Goal: Check status: Check status

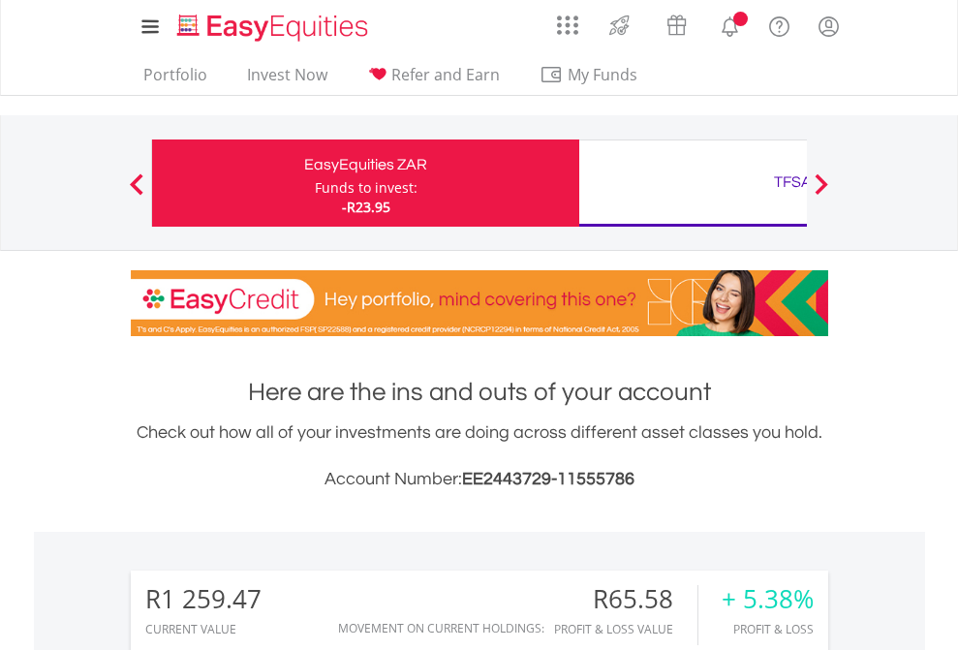
scroll to position [186, 304]
click at [315, 183] on div "Funds to invest:" at bounding box center [366, 187] width 103 height 19
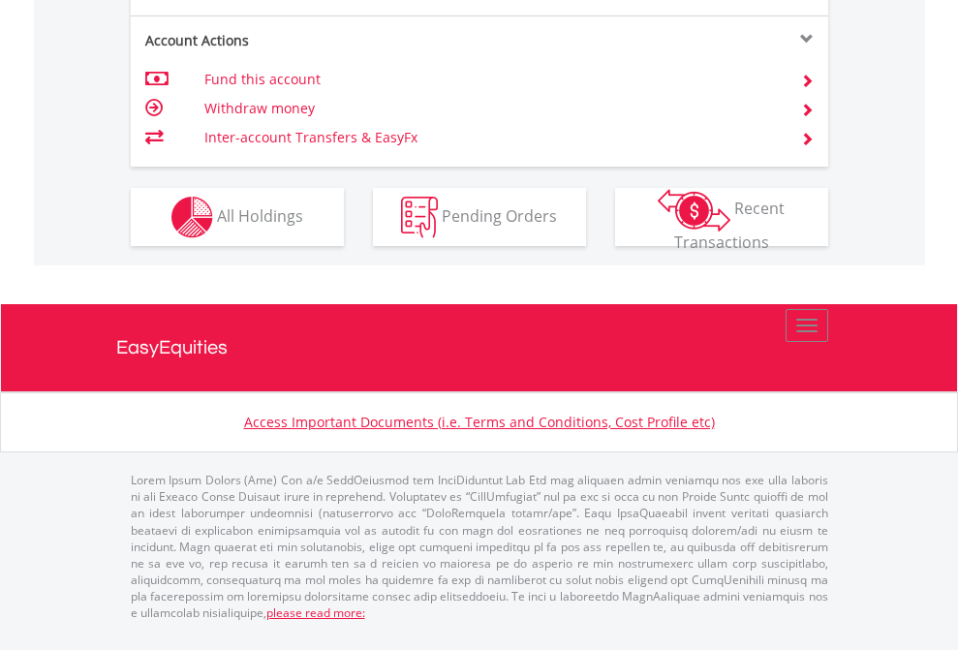
scroll to position [1973, 0]
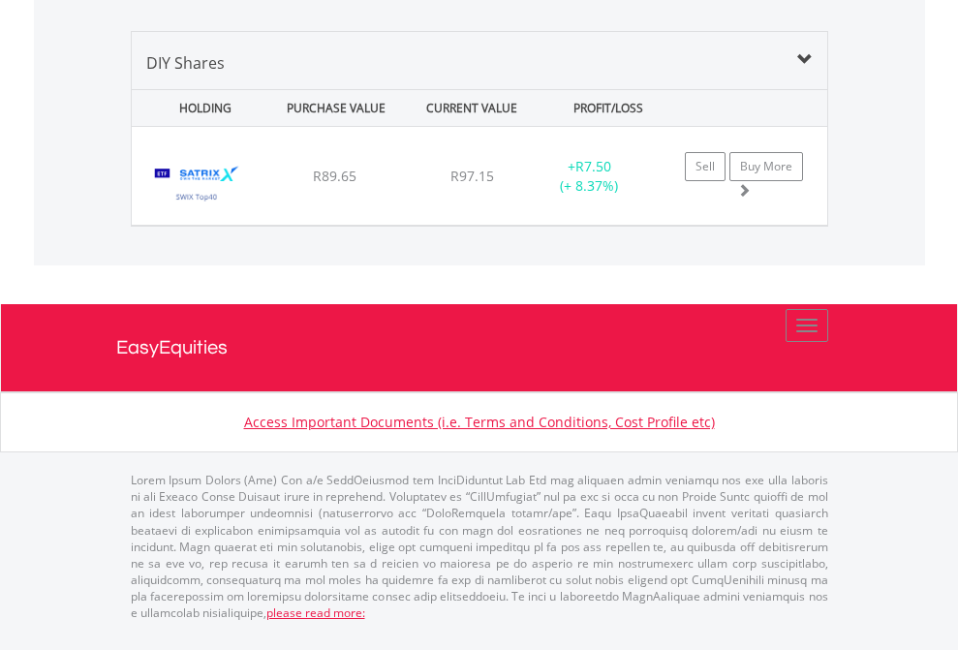
scroll to position [1872, 0]
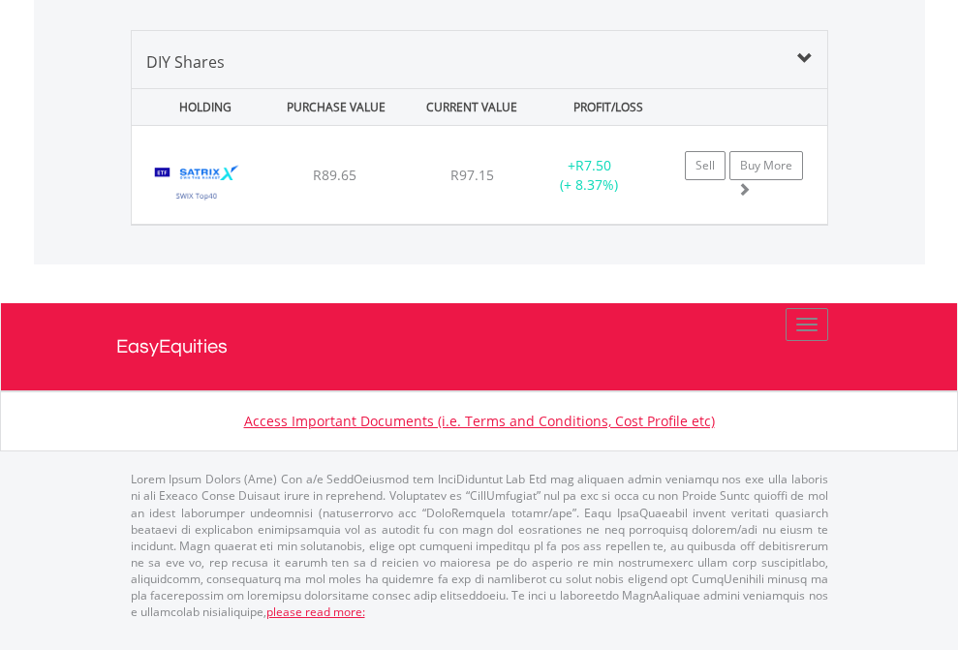
scroll to position [139, 0]
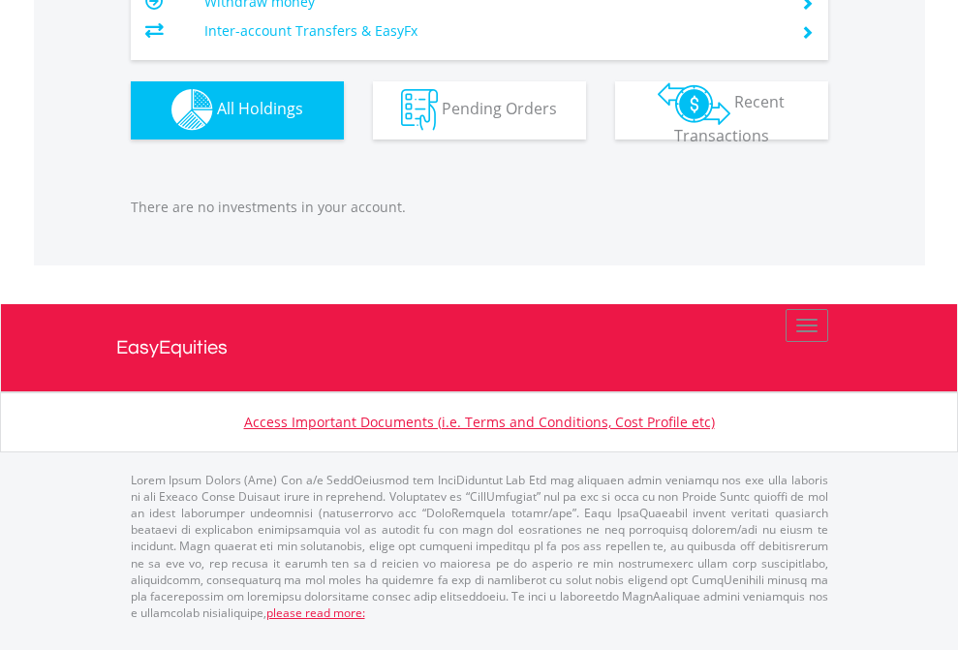
scroll to position [186, 304]
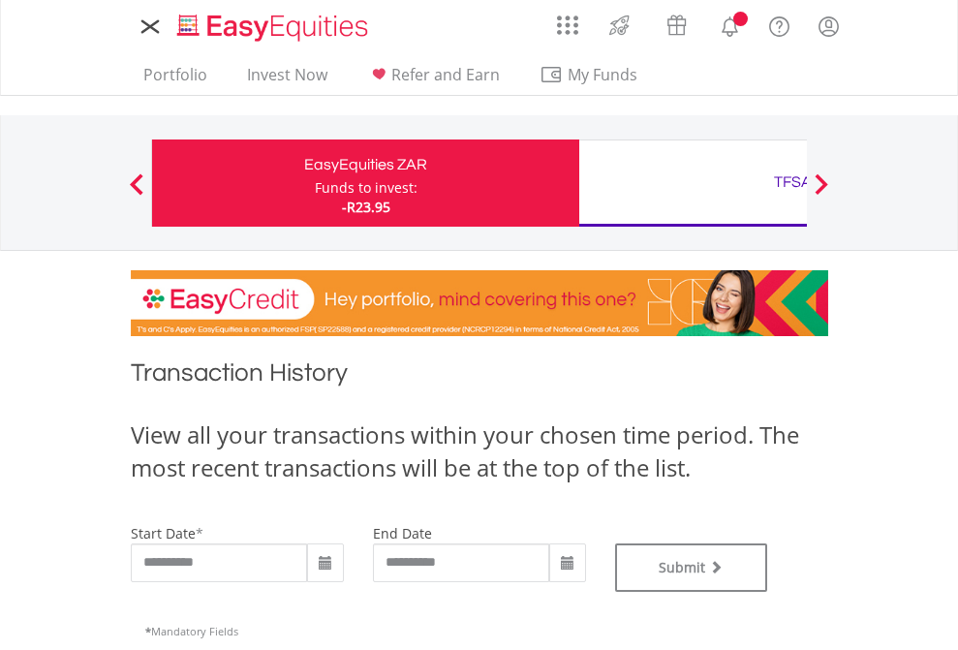
type input "**********"
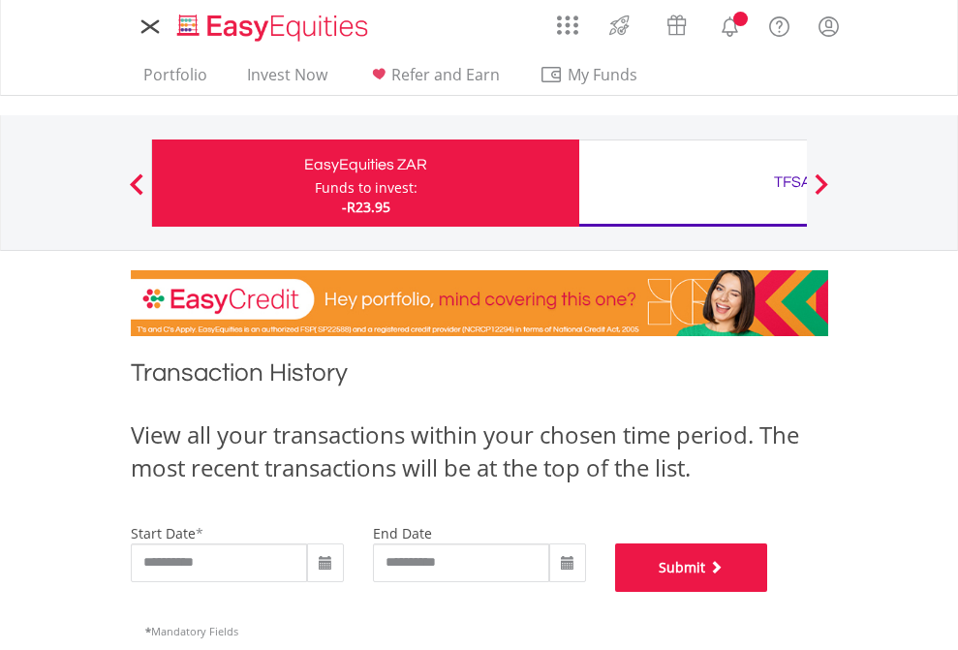
click at [768, 592] on button "Submit" at bounding box center [691, 567] width 153 height 48
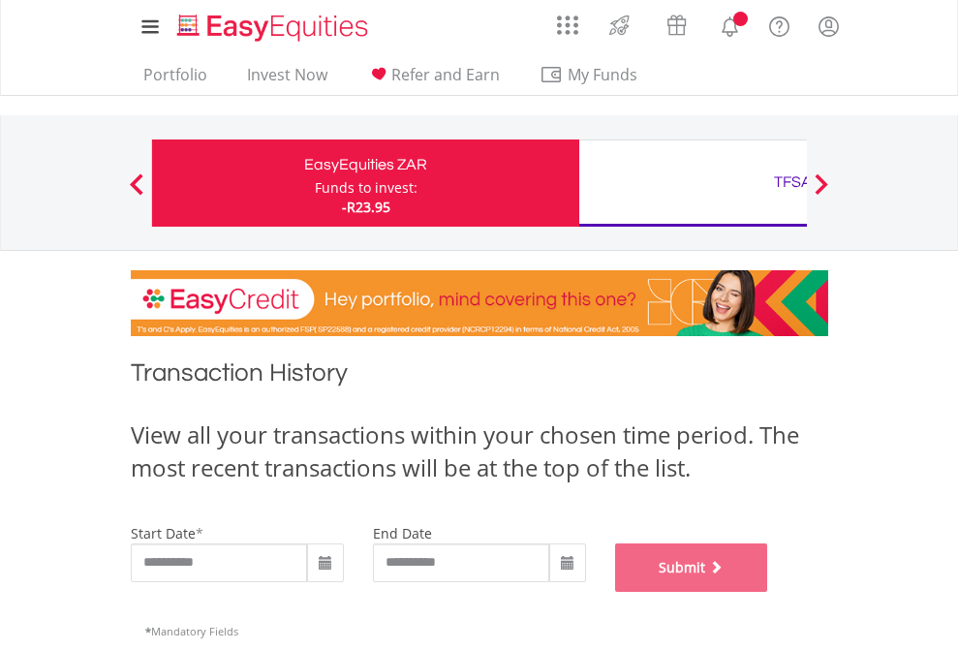
scroll to position [785, 0]
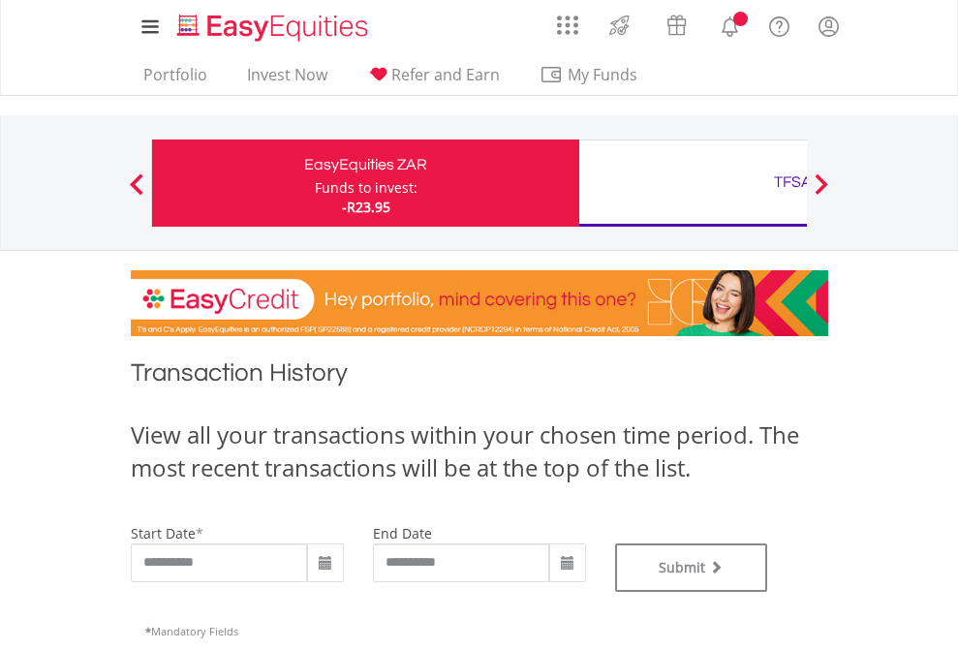
click at [692, 183] on div "TFSA" at bounding box center [793, 182] width 404 height 27
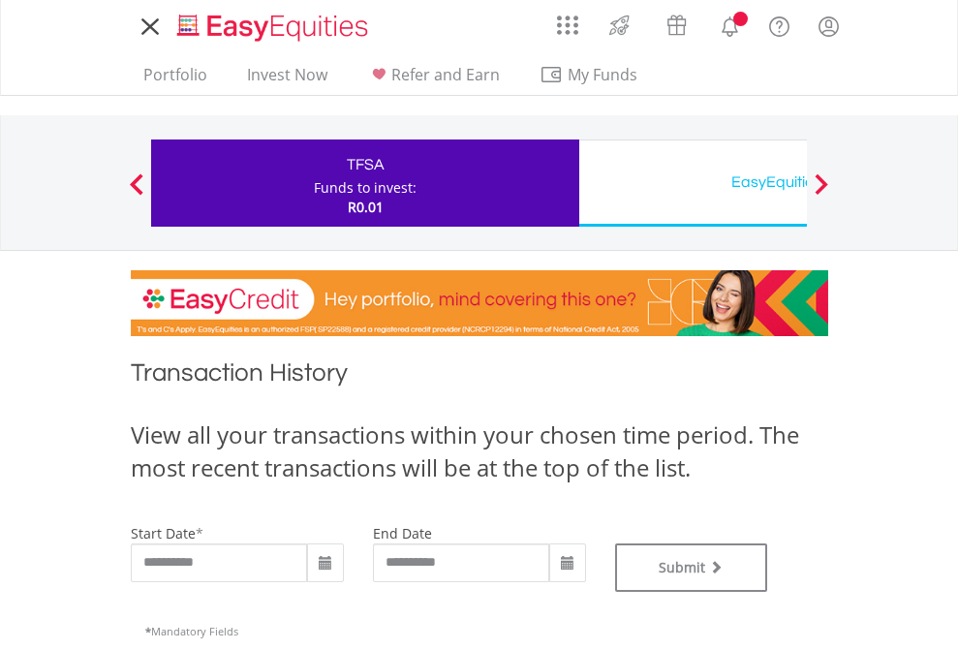
type input "**********"
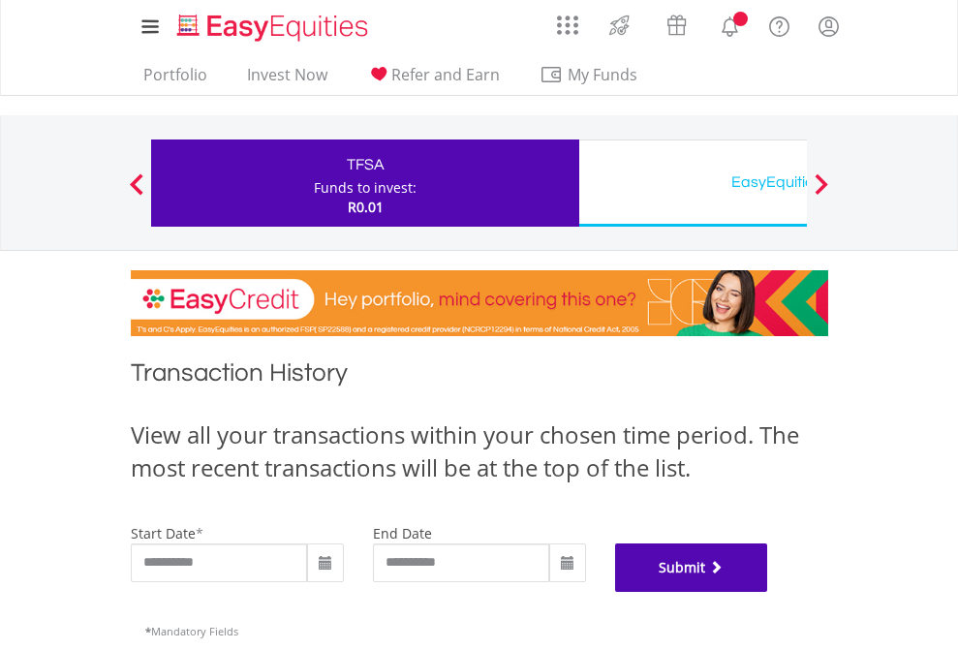
click at [768, 592] on button "Submit" at bounding box center [691, 567] width 153 height 48
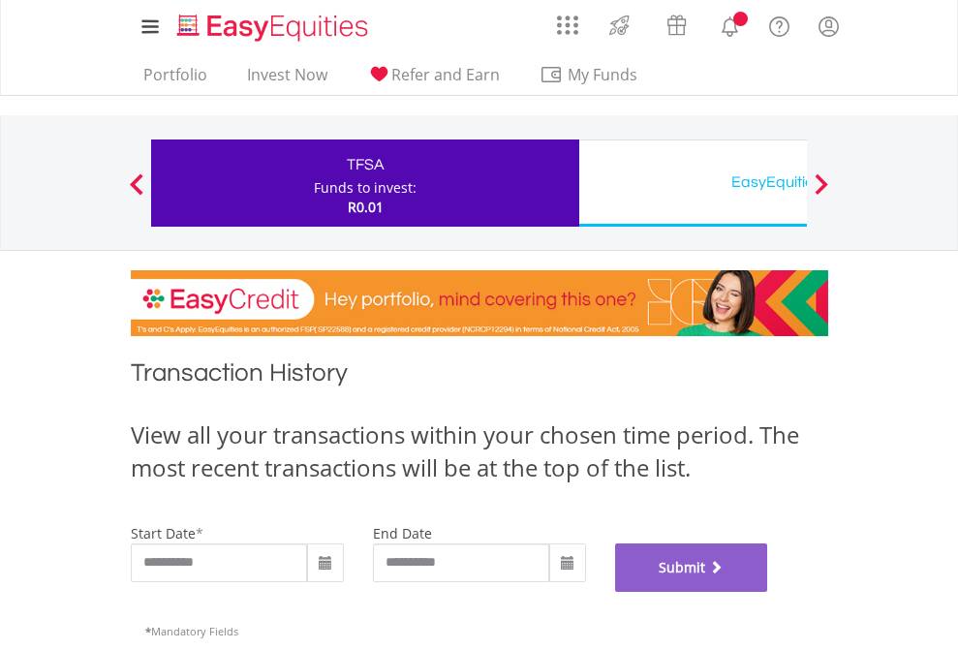
scroll to position [785, 0]
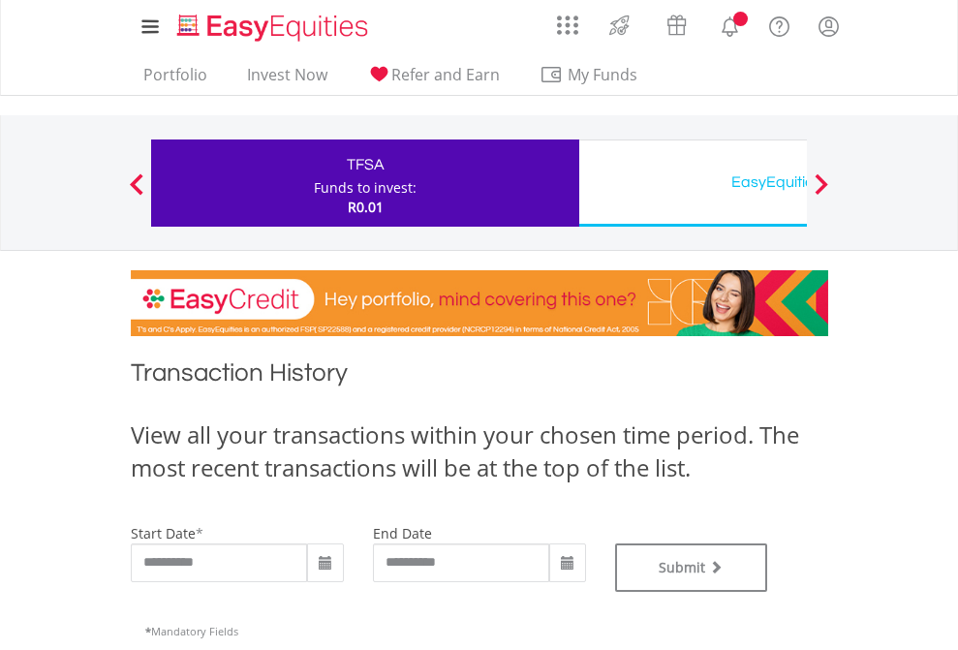
click at [692, 183] on div "EasyEquities USD" at bounding box center [793, 182] width 404 height 27
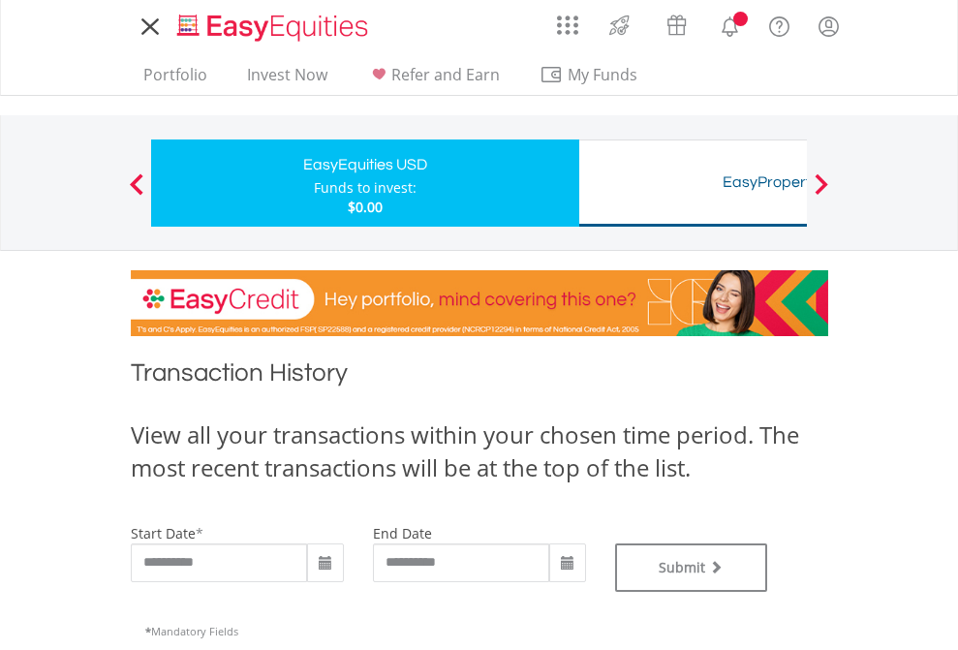
type input "**********"
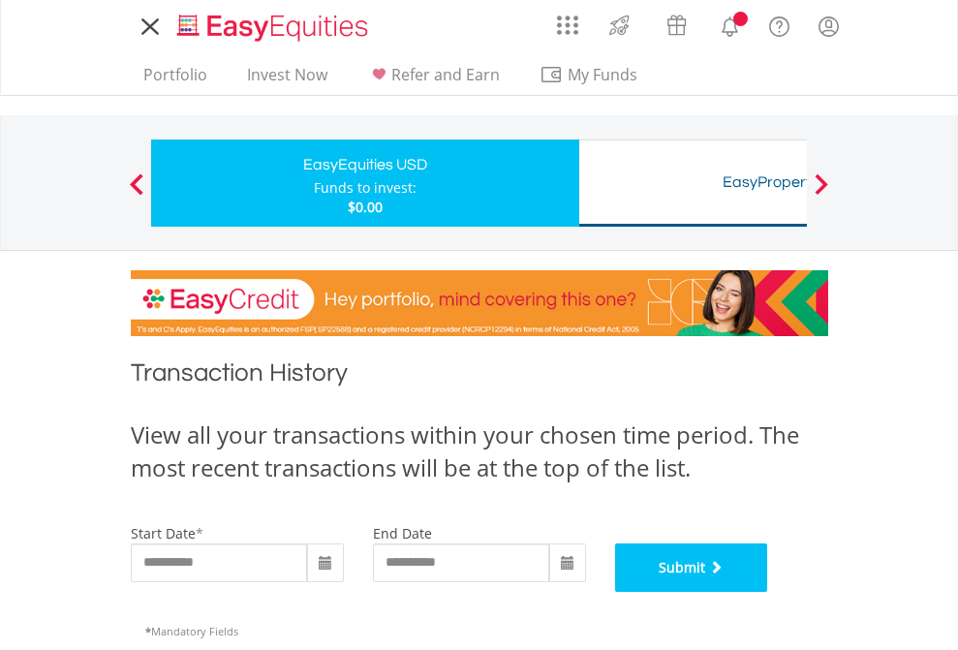
click at [768, 592] on button "Submit" at bounding box center [691, 567] width 153 height 48
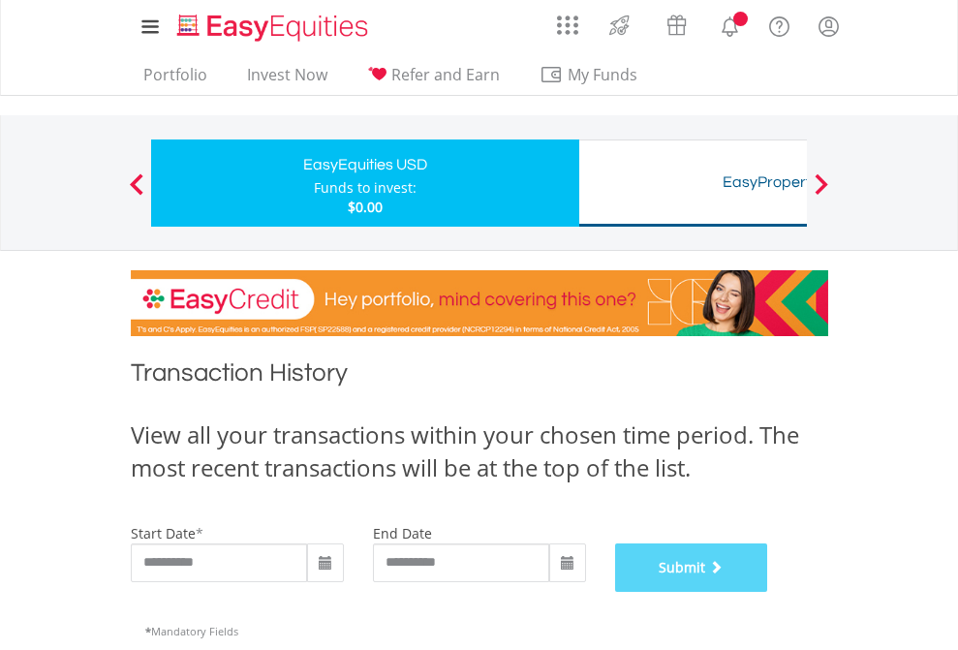
scroll to position [785, 0]
